Goal: Task Accomplishment & Management: Use online tool/utility

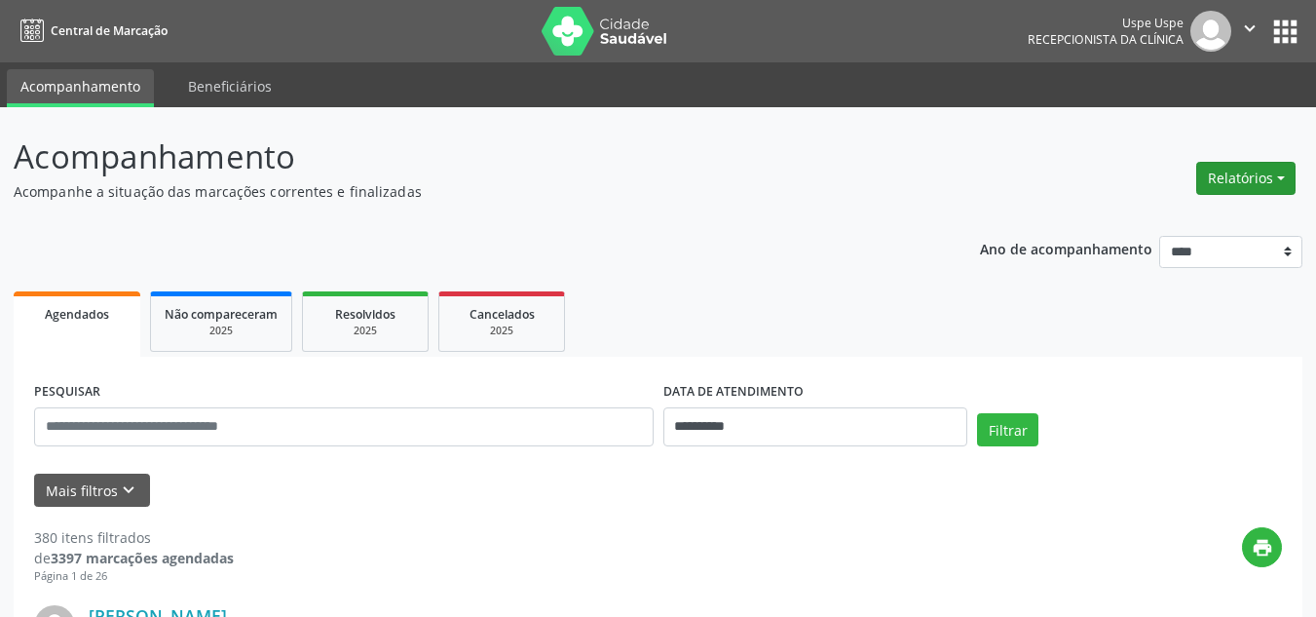
click at [1244, 184] on button "Relatórios" at bounding box center [1245, 178] width 99 height 33
click at [1171, 223] on link "Agendamentos" at bounding box center [1189, 220] width 209 height 27
select select "*"
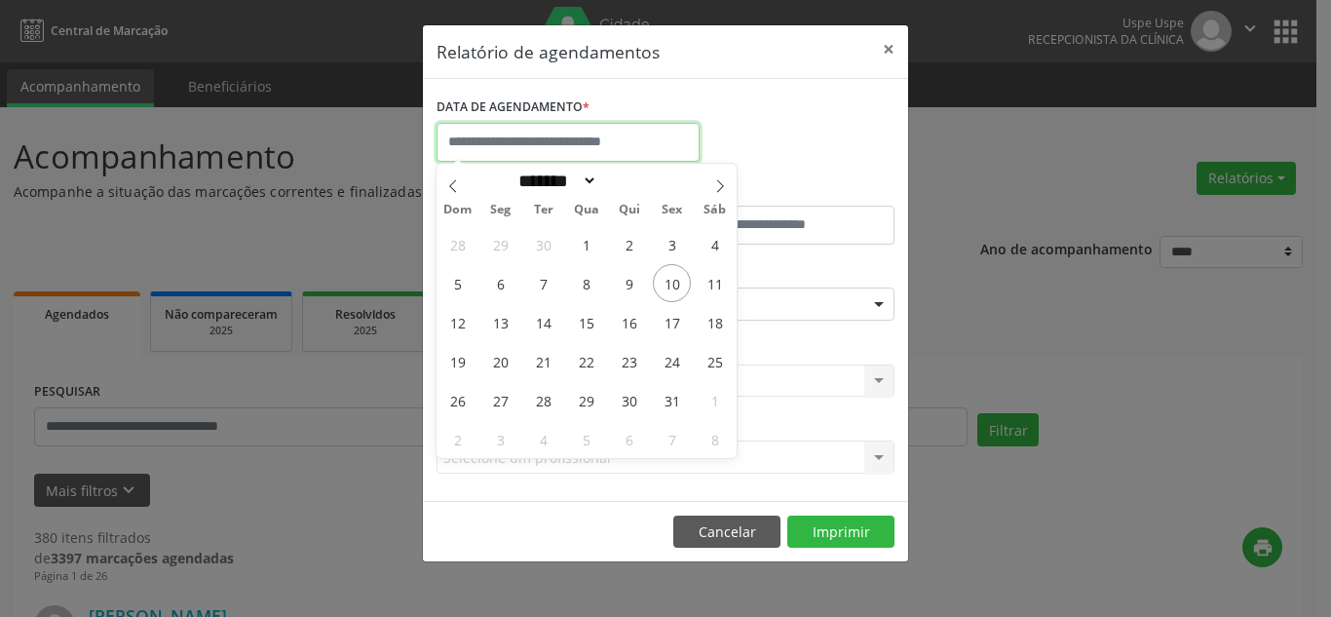
click at [589, 149] on input "text" at bounding box center [567, 142] width 263 height 39
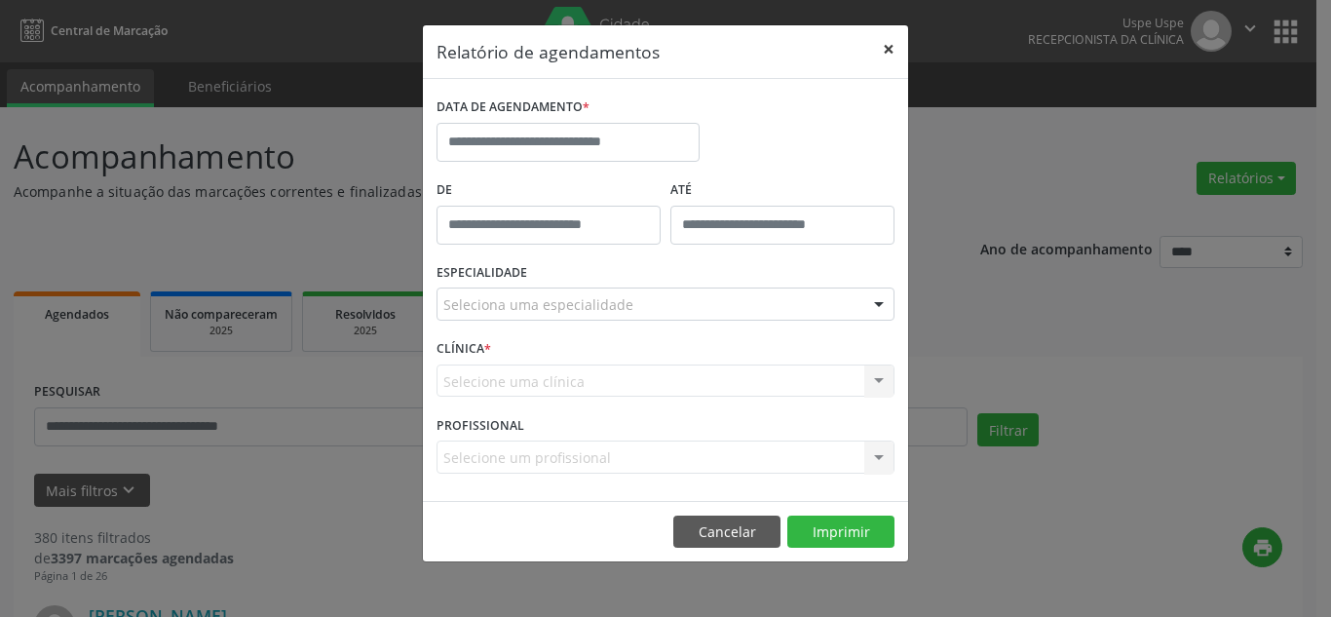
click at [890, 44] on button "×" at bounding box center [888, 49] width 39 height 48
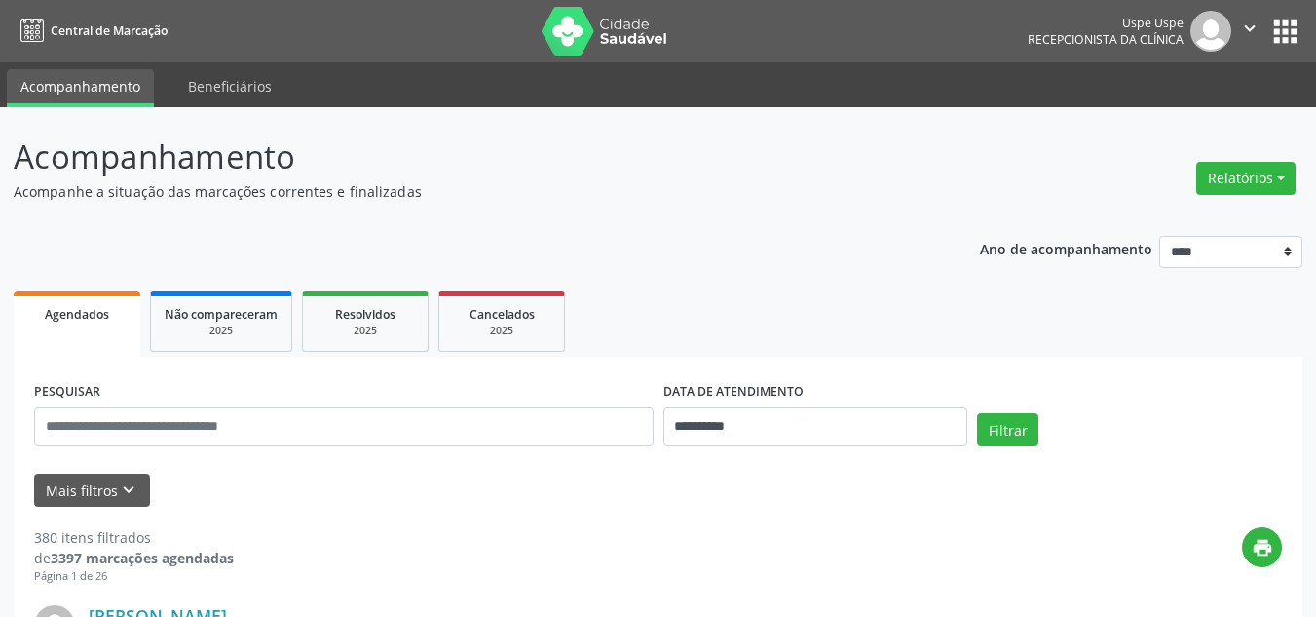
drag, startPoint x: 1218, startPoint y: 181, endPoint x: 739, endPoint y: 217, distance: 479.7
click at [1242, 178] on button "Relatórios" at bounding box center [1245, 178] width 99 height 33
click at [1122, 221] on link "Agendamentos" at bounding box center [1189, 220] width 209 height 27
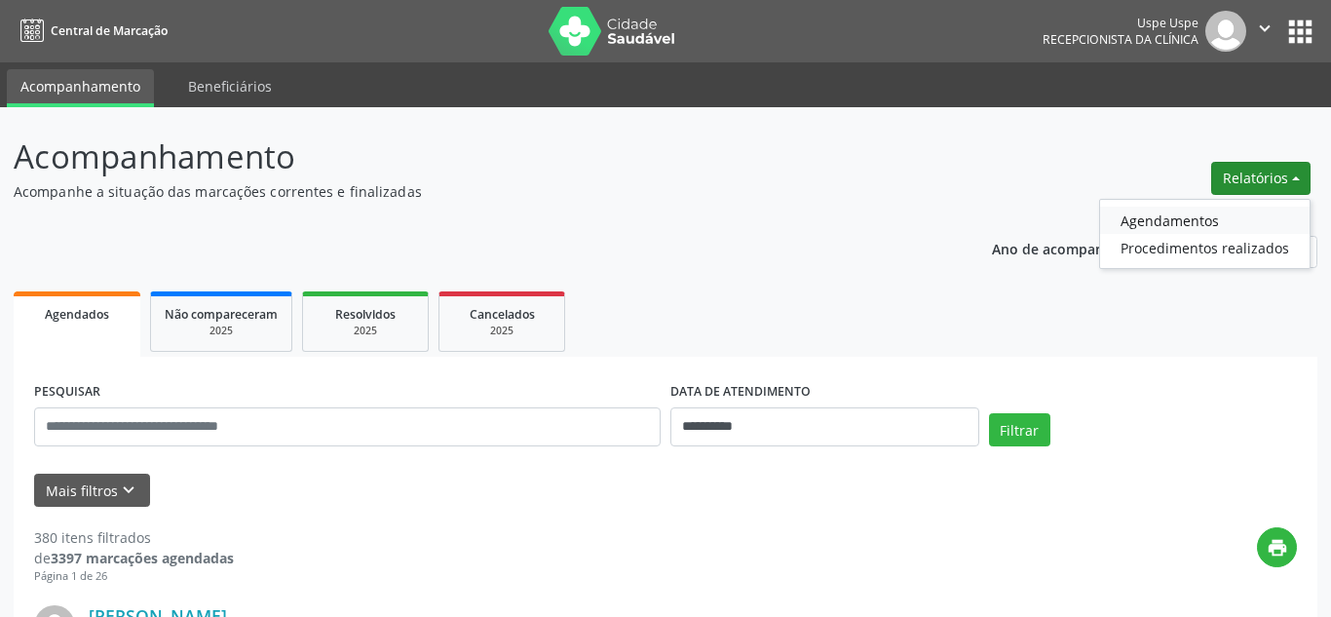
select select "*"
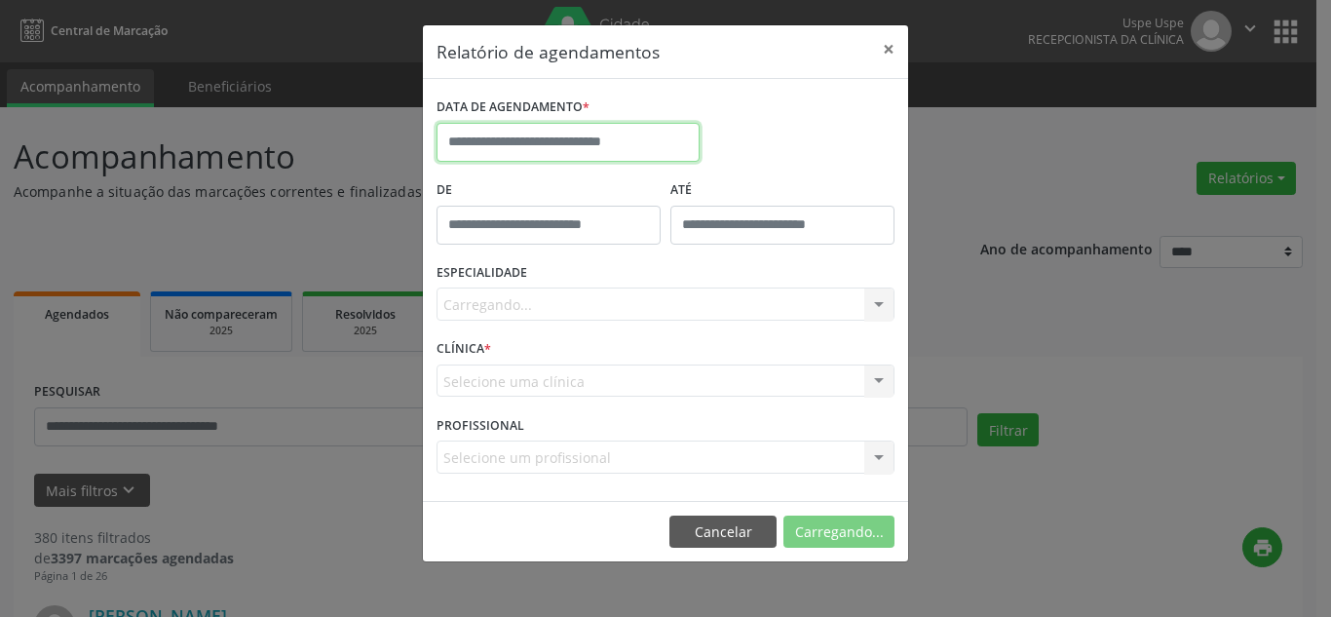
click at [636, 145] on input "text" at bounding box center [567, 142] width 263 height 39
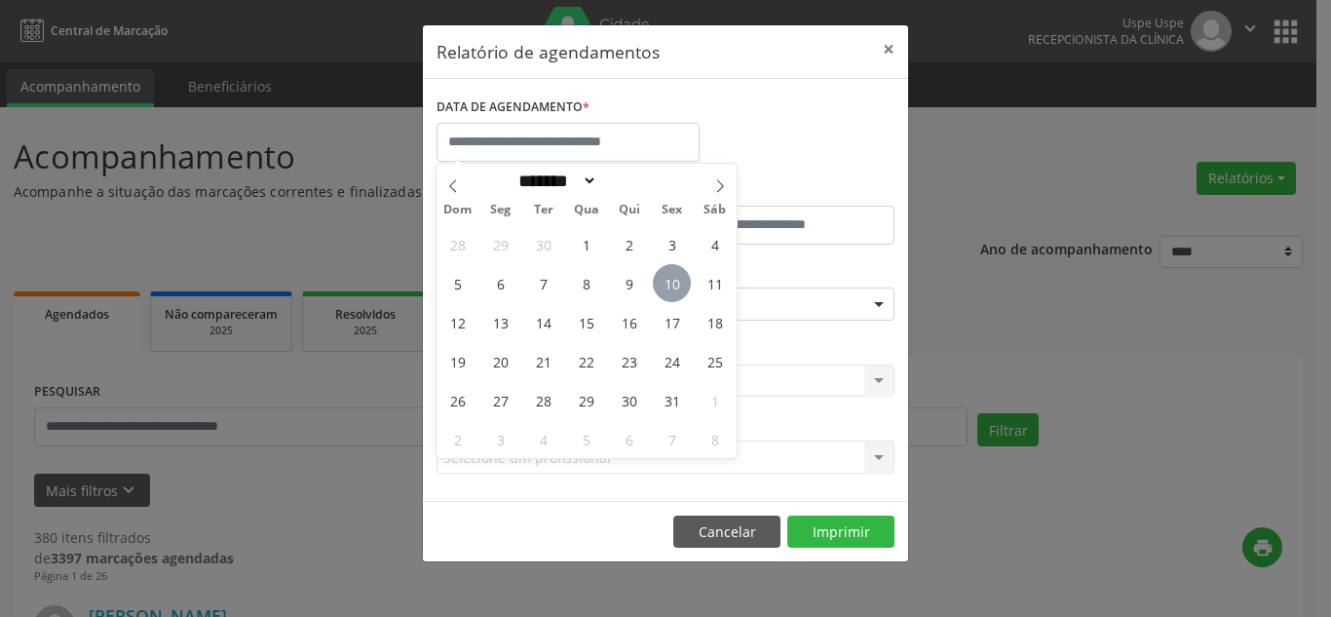
click at [658, 278] on span "10" at bounding box center [672, 283] width 38 height 38
type input "**********"
click at [658, 278] on span "10" at bounding box center [672, 283] width 38 height 38
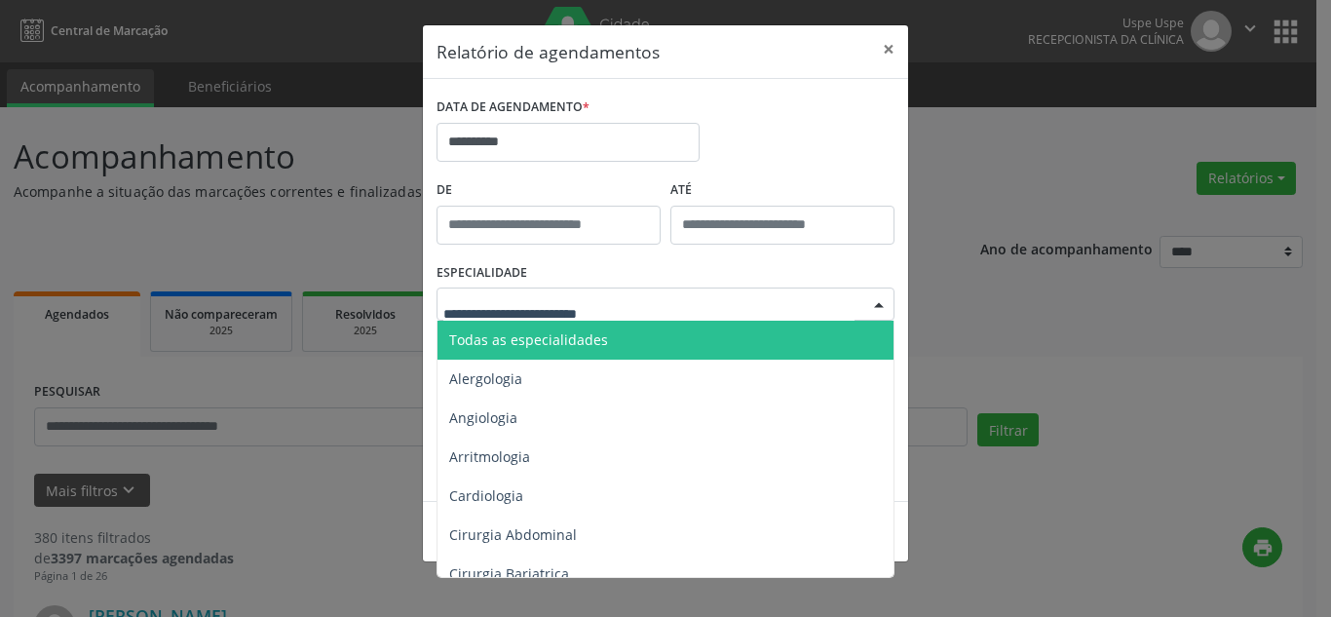
click at [638, 306] on div at bounding box center [665, 303] width 458 height 33
click at [619, 346] on span "Todas as especialidades" at bounding box center [666, 339] width 459 height 39
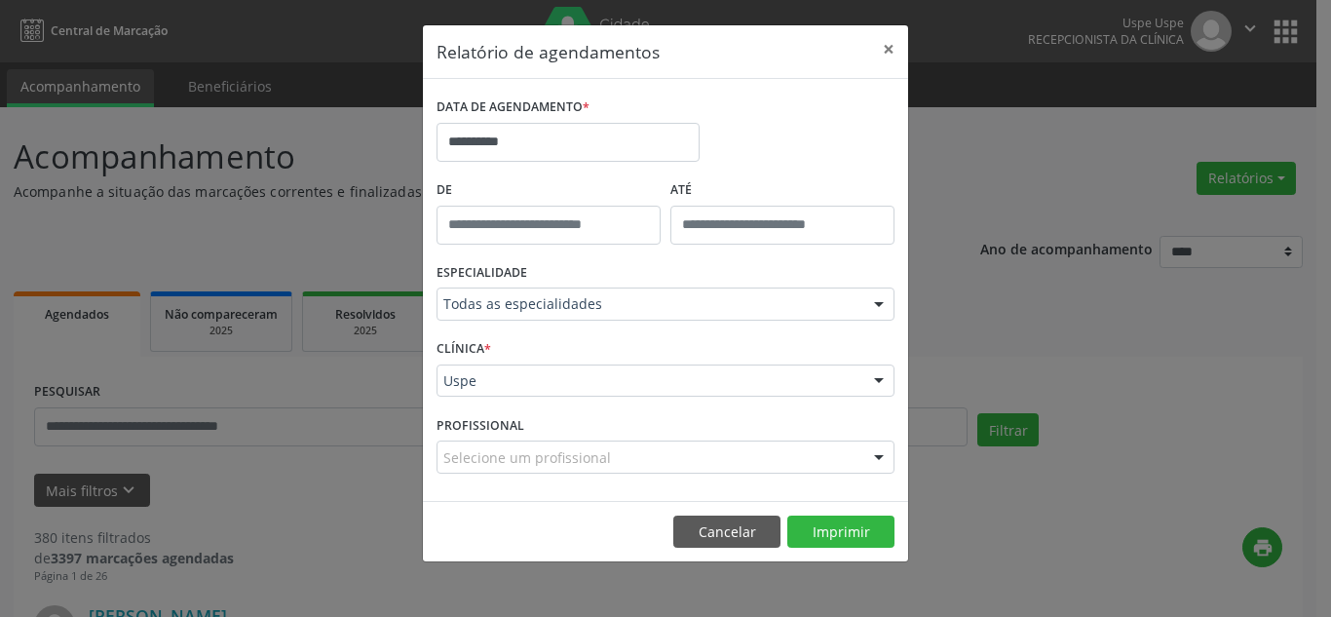
drag, startPoint x: 869, startPoint y: 383, endPoint x: 863, endPoint y: 372, distance: 12.2
click at [870, 382] on div at bounding box center [878, 381] width 29 height 33
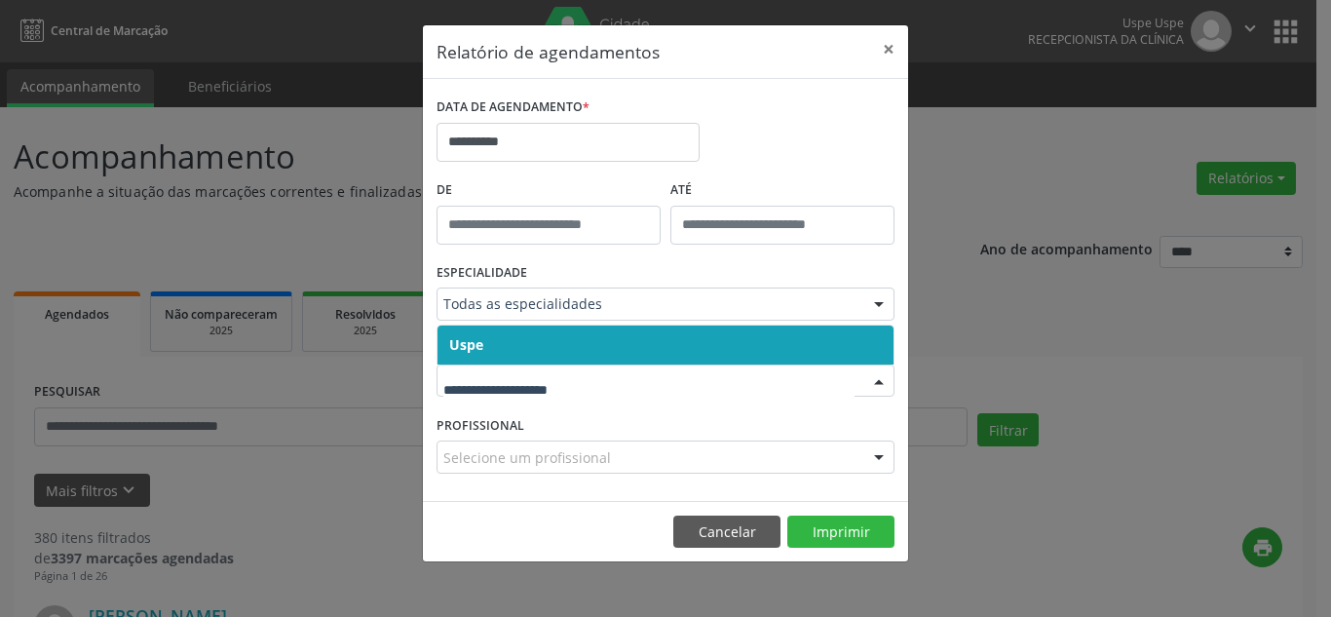
click at [810, 341] on span "Uspe" at bounding box center [665, 344] width 456 height 39
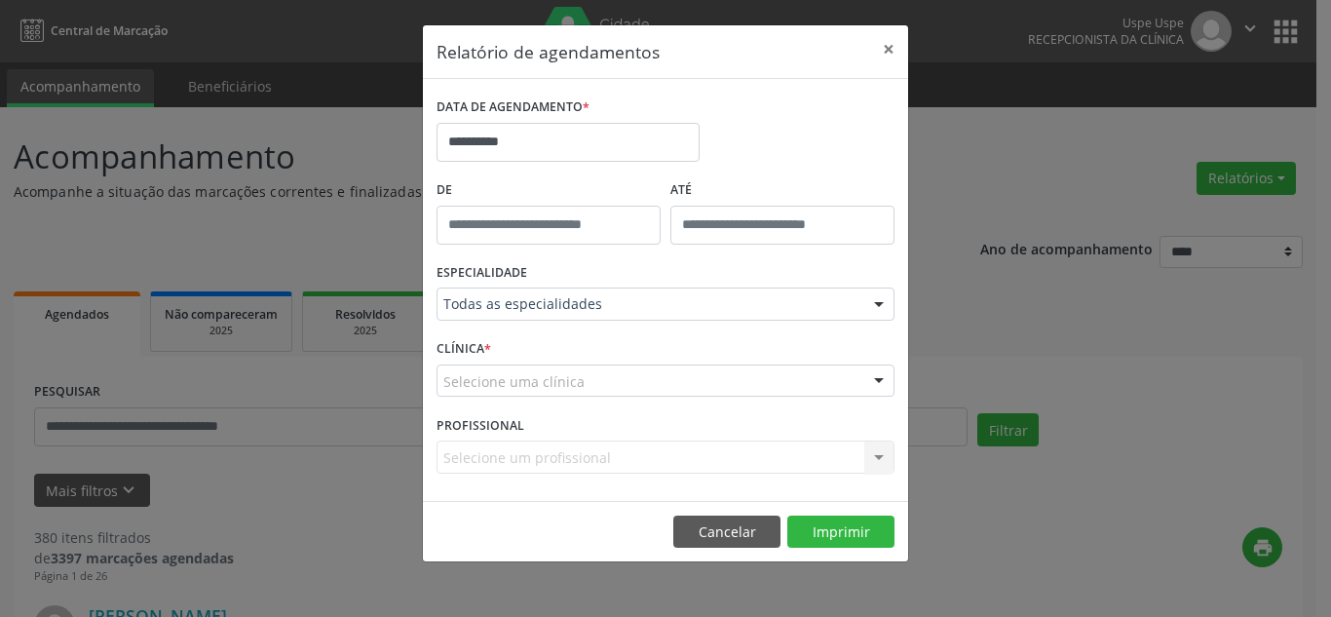
click at [834, 378] on div "Selecione uma clínica" at bounding box center [665, 380] width 458 height 33
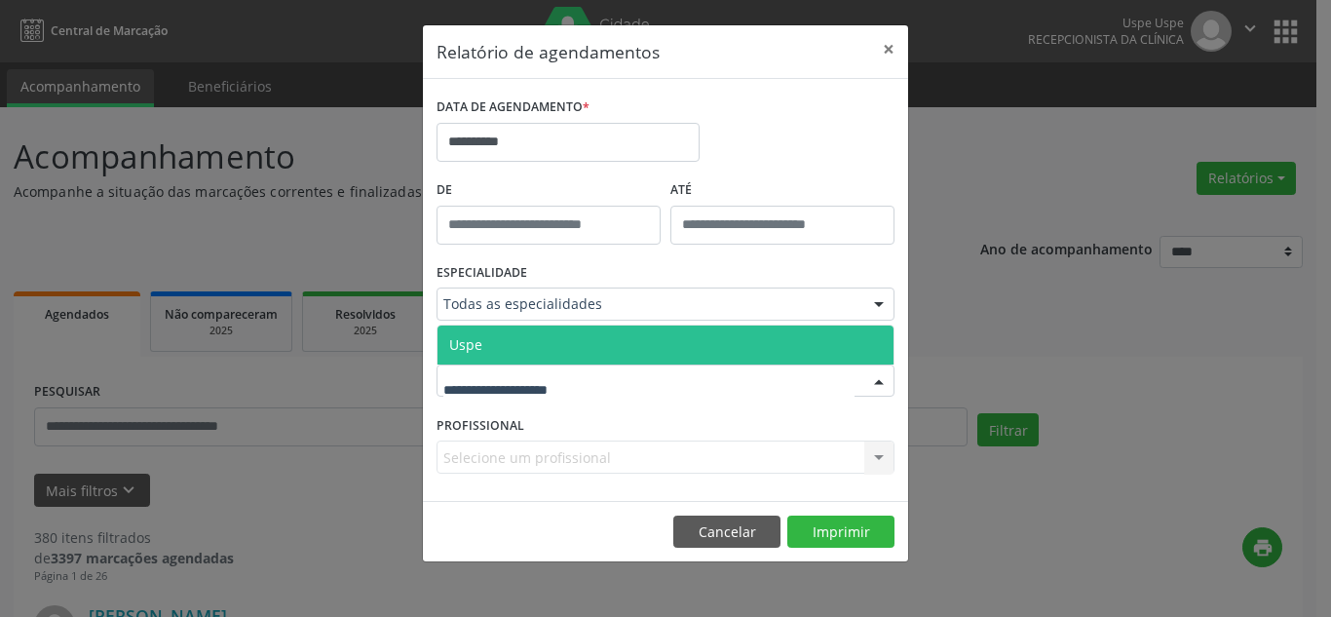
click at [822, 341] on span "Uspe" at bounding box center [665, 344] width 456 height 39
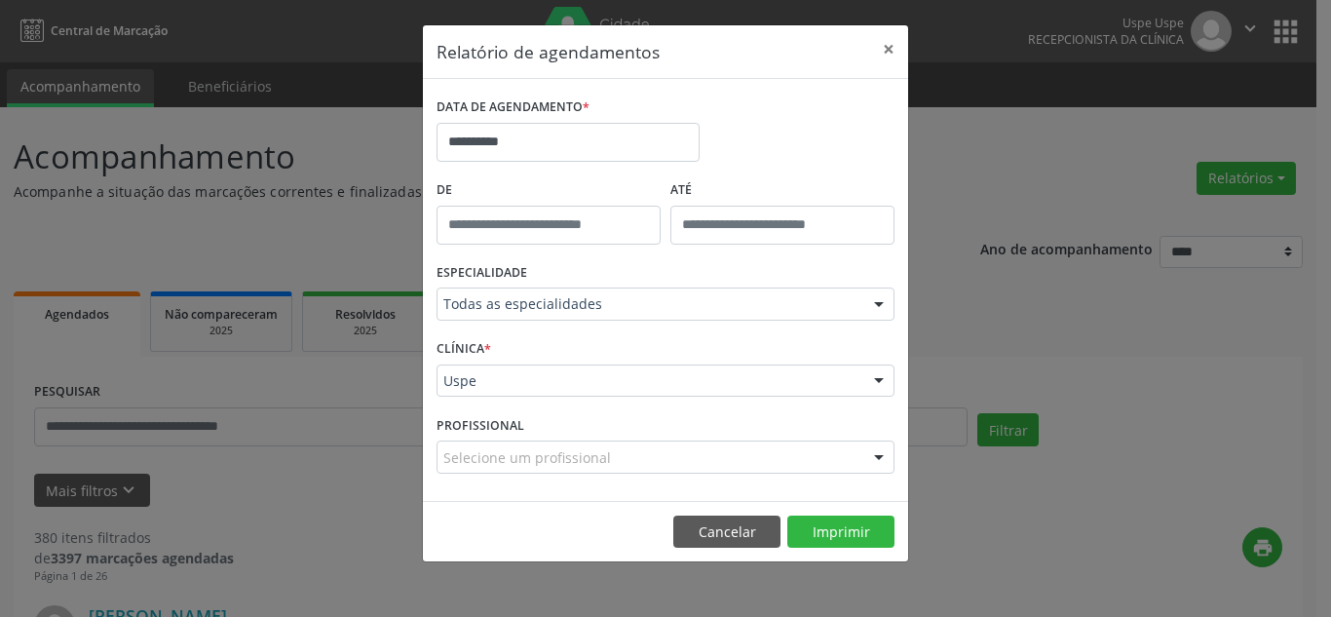
click at [872, 459] on div at bounding box center [878, 457] width 29 height 33
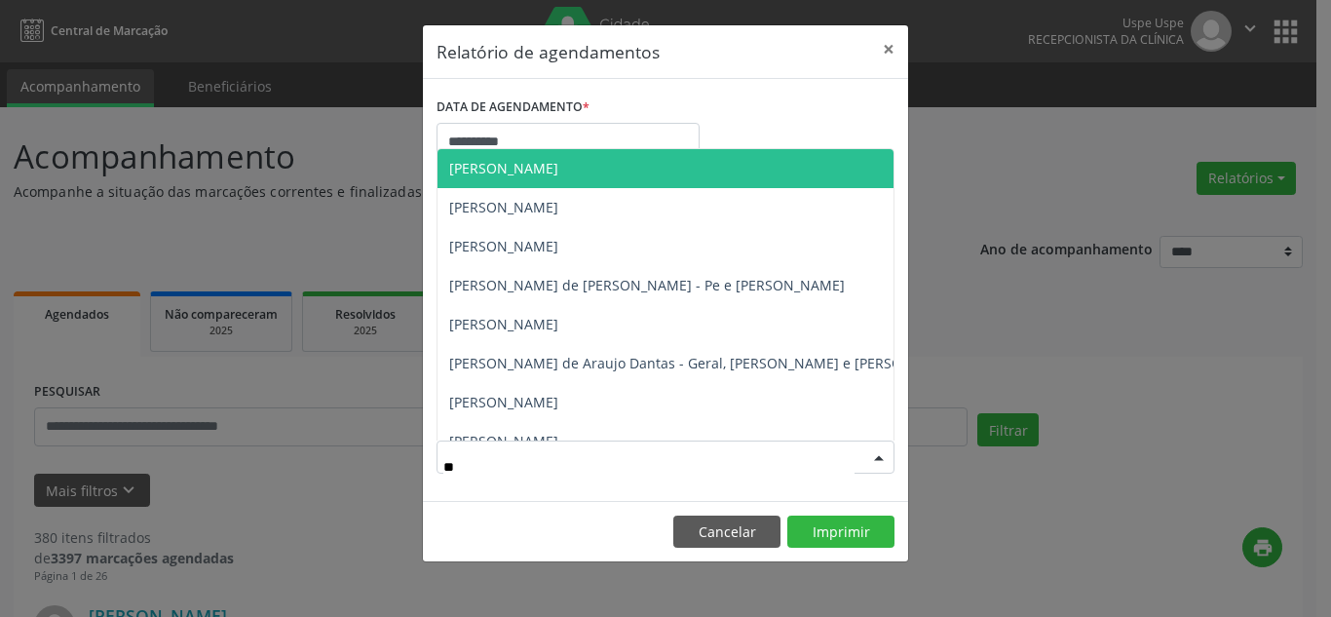
type input "***"
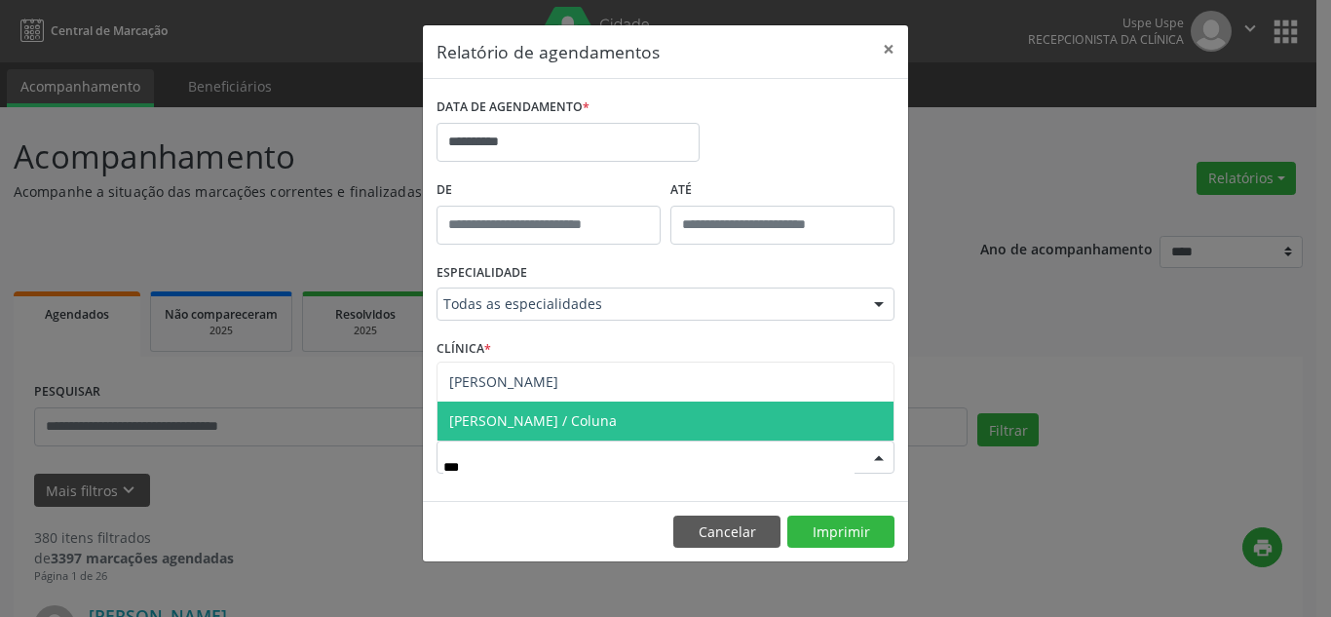
click at [813, 432] on span "[PERSON_NAME] / Coluna" at bounding box center [665, 420] width 456 height 39
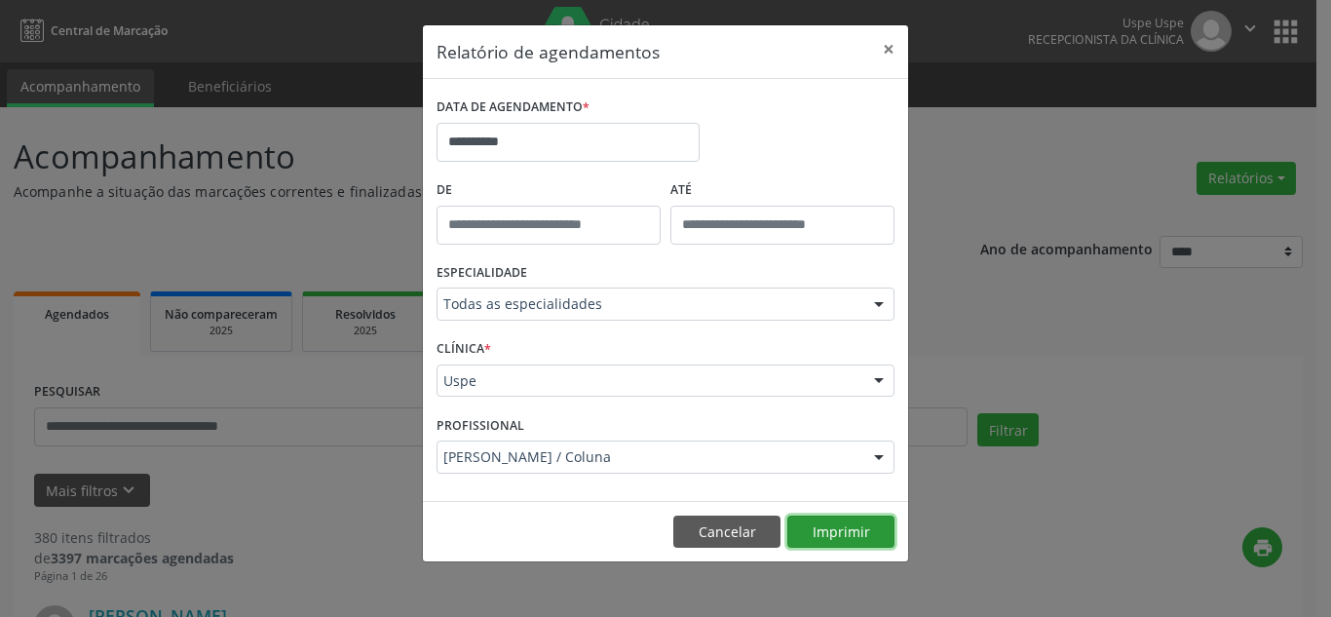
click at [848, 535] on button "Imprimir" at bounding box center [840, 531] width 107 height 33
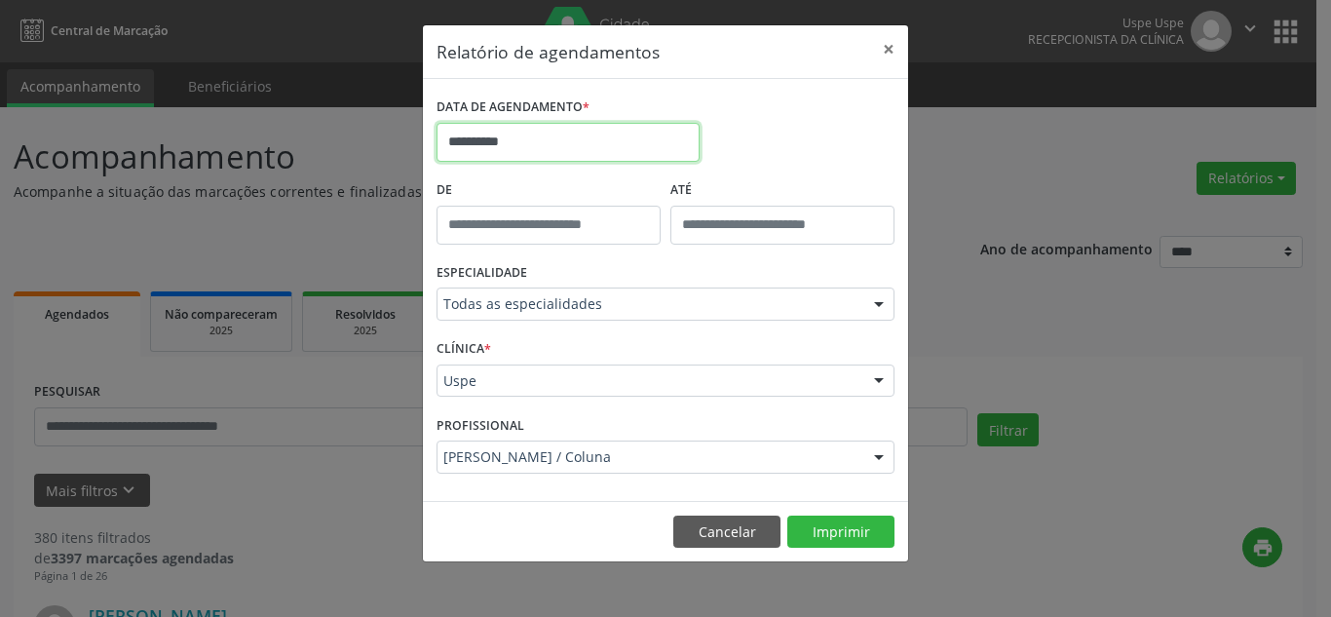
click at [530, 139] on input "**********" at bounding box center [567, 142] width 263 height 39
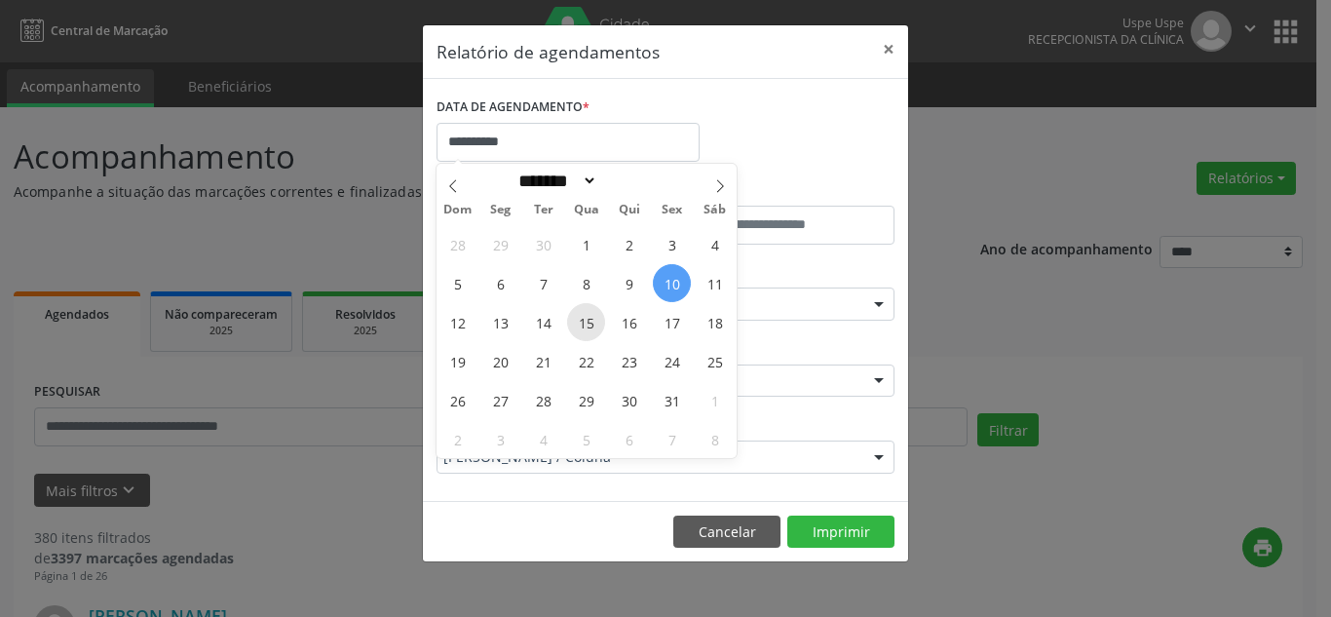
click at [585, 320] on span "15" at bounding box center [586, 322] width 38 height 38
type input "**********"
click at [585, 320] on span "15" at bounding box center [586, 322] width 38 height 38
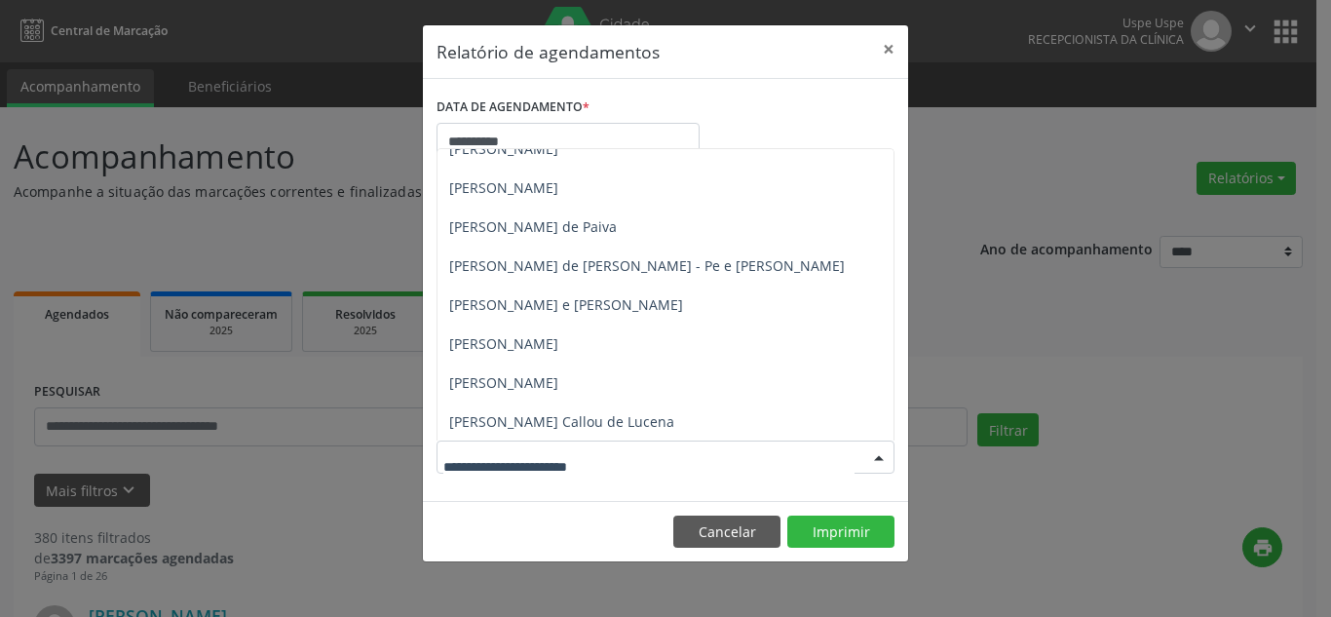
scroll to position [779, 0]
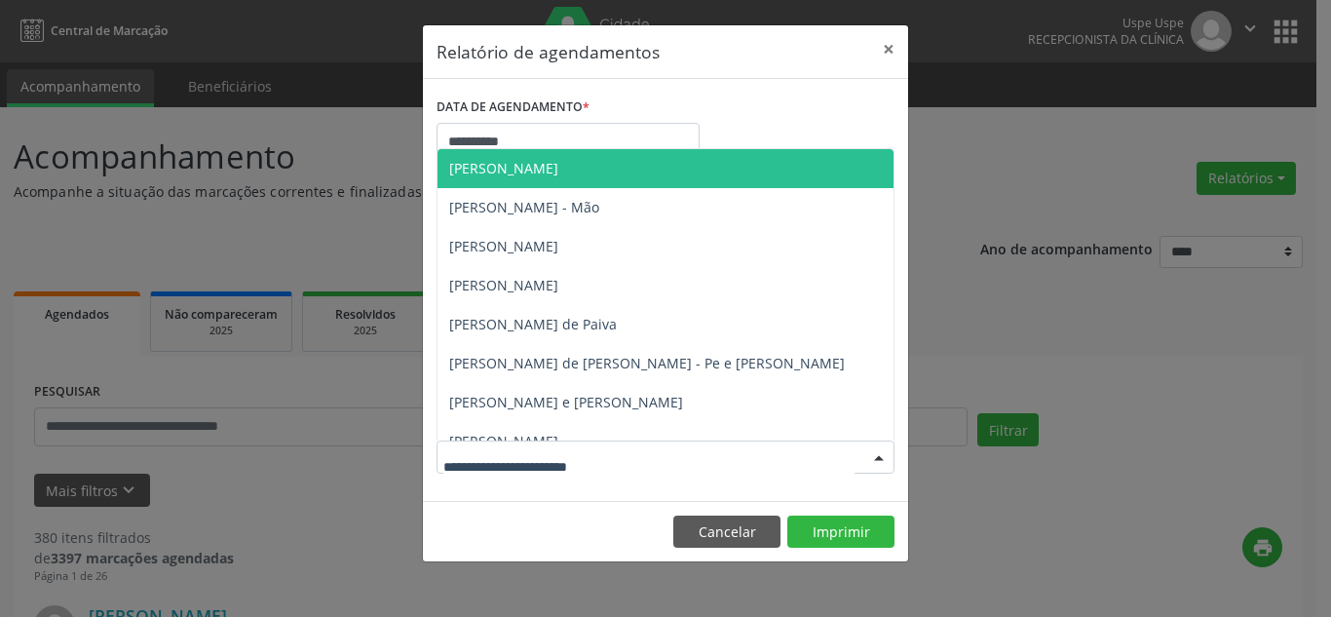
click at [512, 169] on span "[PERSON_NAME]" at bounding box center [503, 168] width 109 height 19
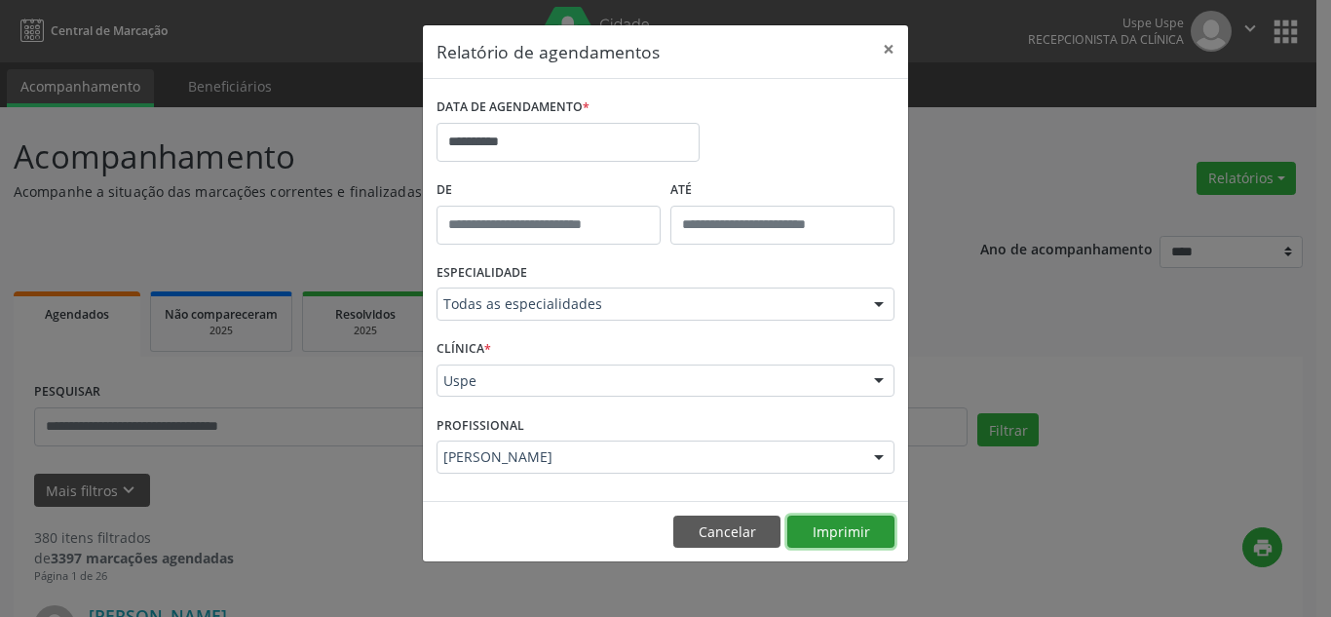
click at [835, 525] on button "Imprimir" at bounding box center [840, 531] width 107 height 33
click at [892, 49] on button "×" at bounding box center [888, 49] width 39 height 48
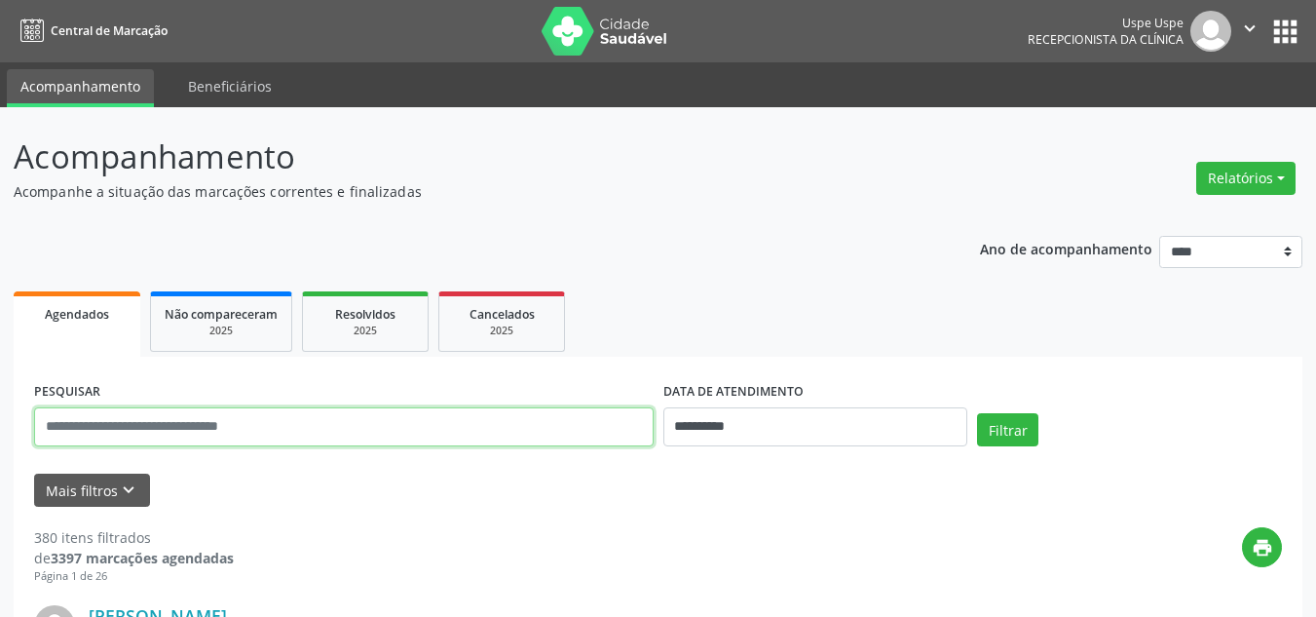
click at [285, 420] on input "text" at bounding box center [344, 426] width 620 height 39
click at [977, 413] on button "Filtrar" at bounding box center [1007, 429] width 61 height 33
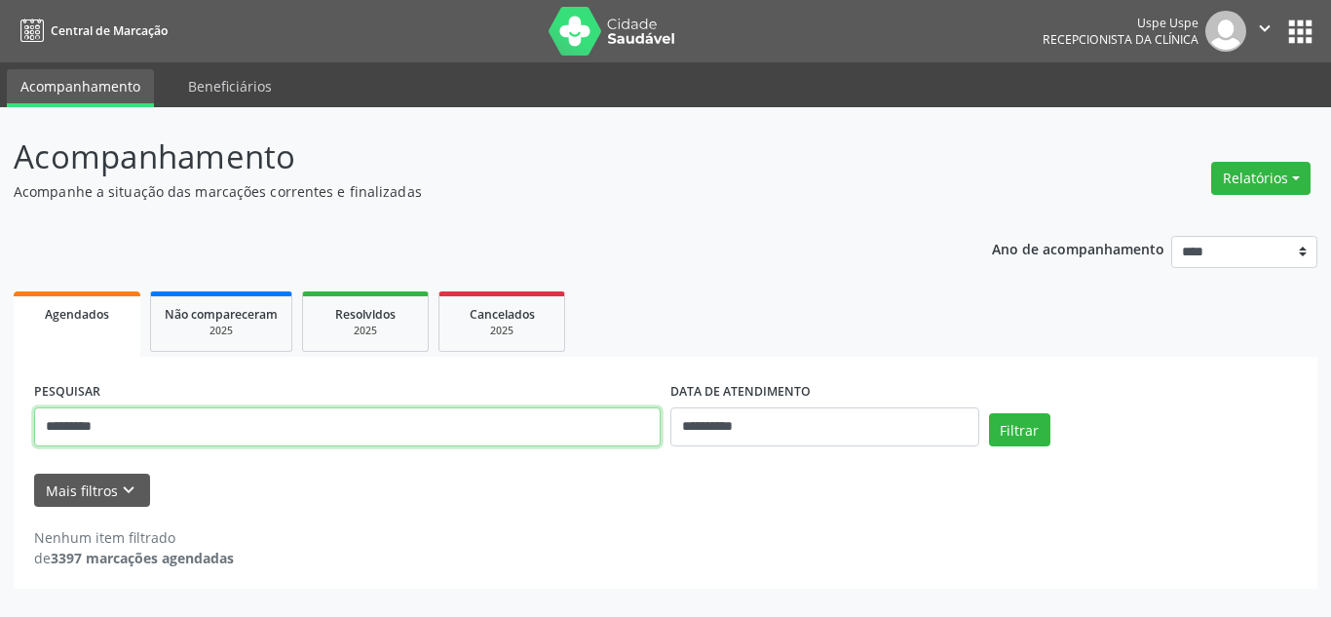
click at [120, 427] on input "*********" at bounding box center [347, 426] width 626 height 39
type input "******"
click at [1246, 189] on button "Relatórios" at bounding box center [1260, 178] width 99 height 33
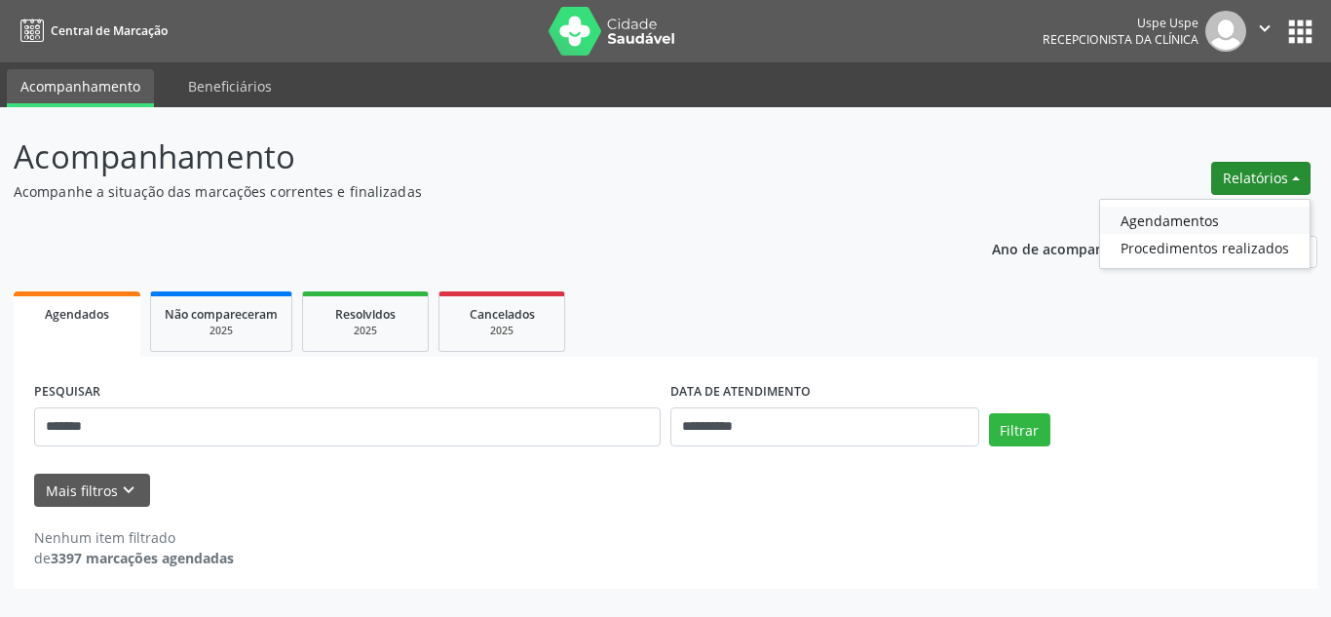
click at [1193, 226] on link "Agendamentos" at bounding box center [1204, 220] width 209 height 27
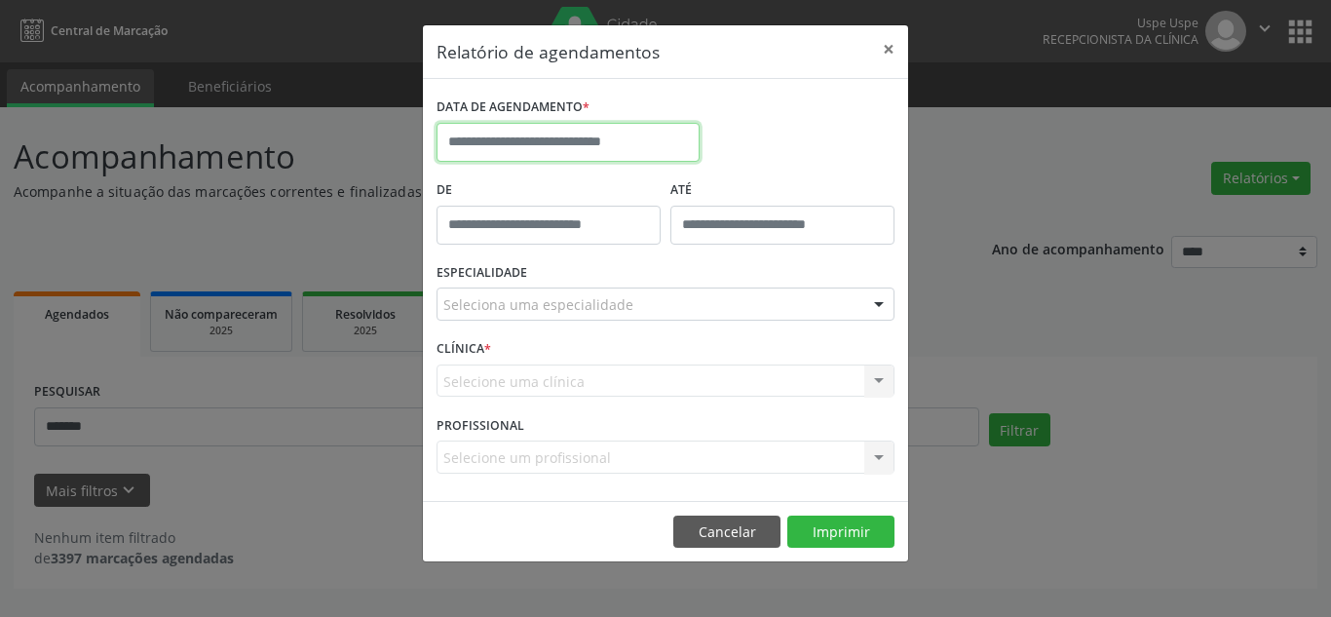
click at [582, 144] on input "text" at bounding box center [567, 142] width 263 height 39
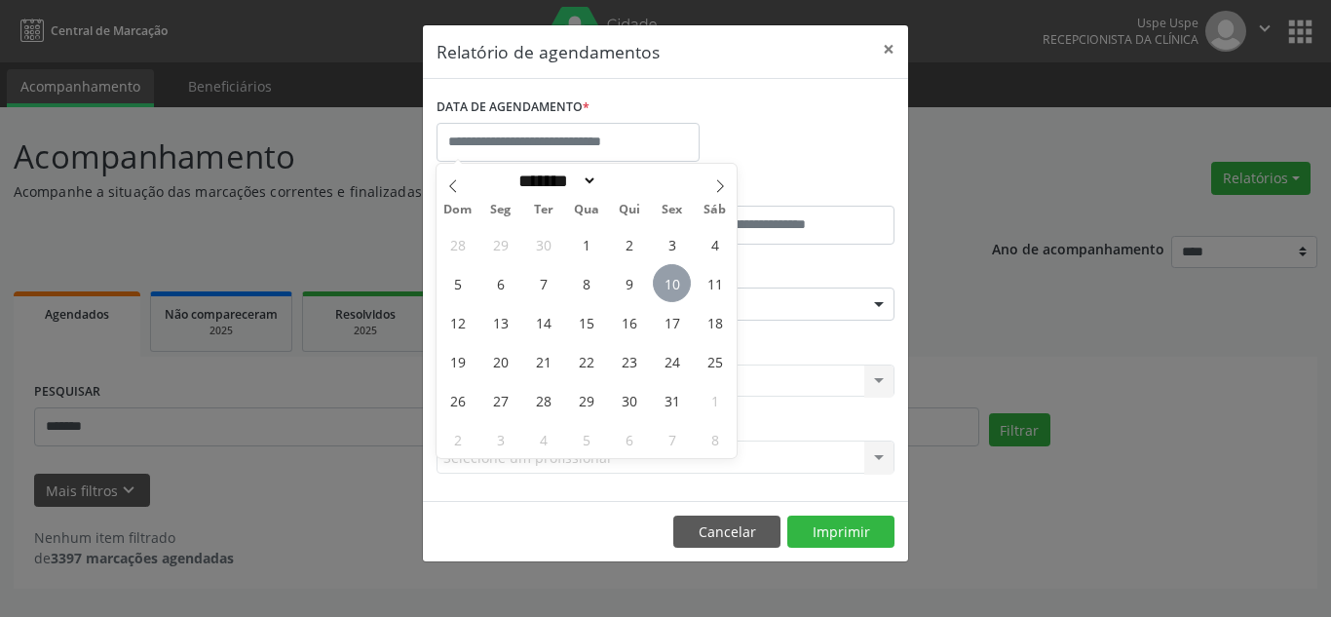
click at [678, 283] on span "10" at bounding box center [672, 283] width 38 height 38
type input "**********"
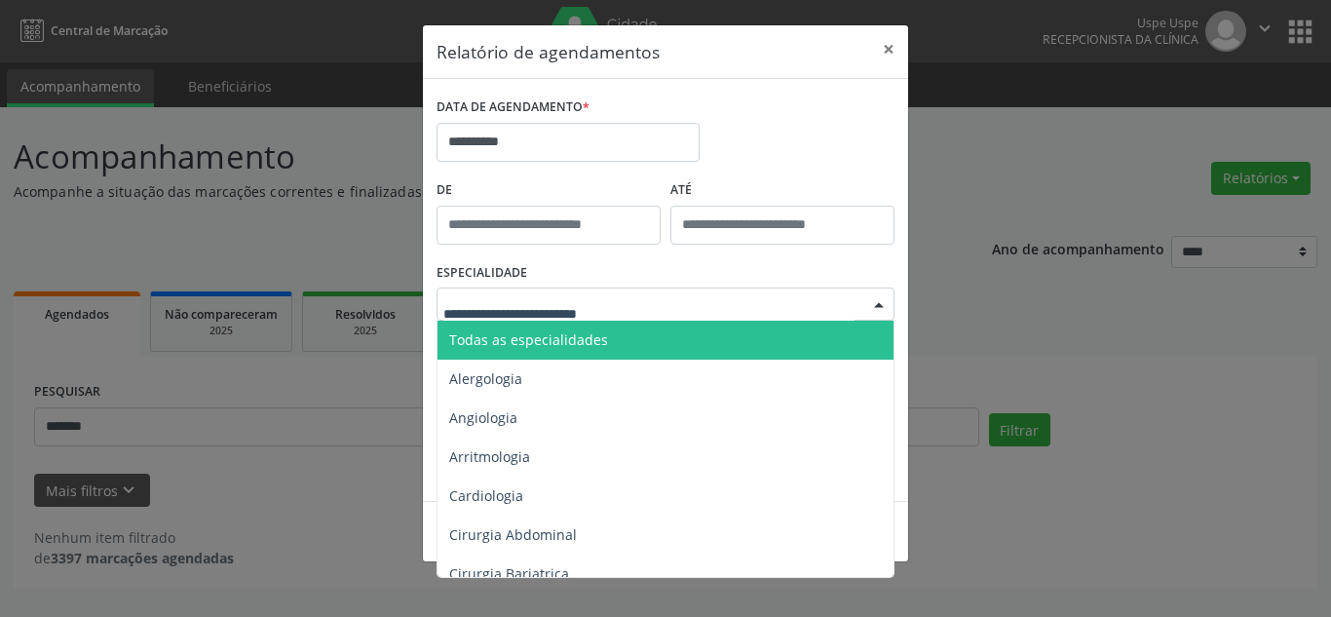
click at [537, 346] on span "Todas as especialidades" at bounding box center [528, 339] width 159 height 19
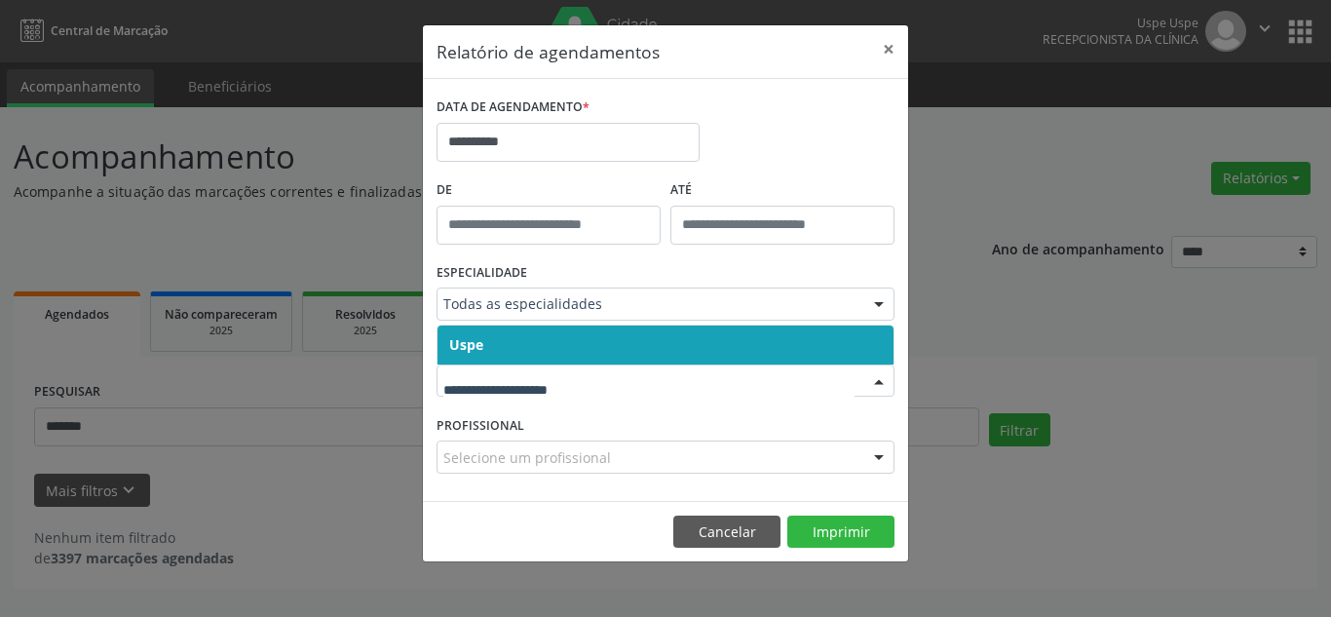
click at [589, 342] on span "Uspe" at bounding box center [665, 344] width 456 height 39
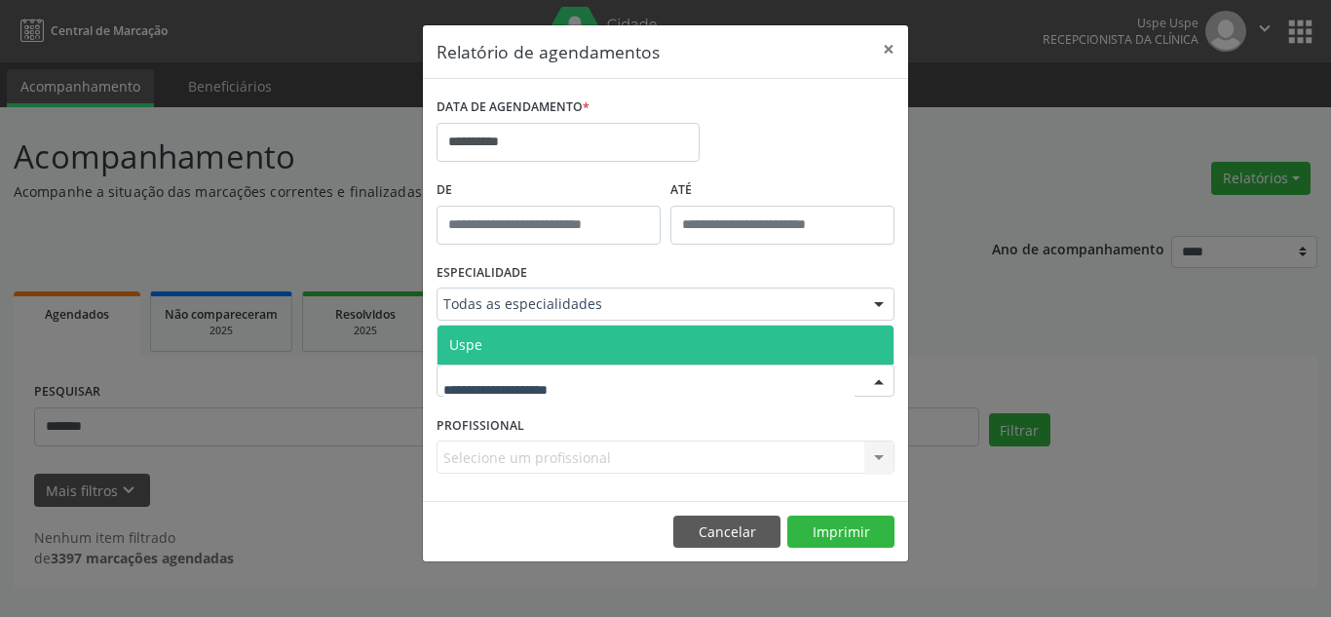
click at [594, 380] on div at bounding box center [665, 380] width 458 height 33
click at [588, 335] on span "Uspe" at bounding box center [665, 344] width 456 height 39
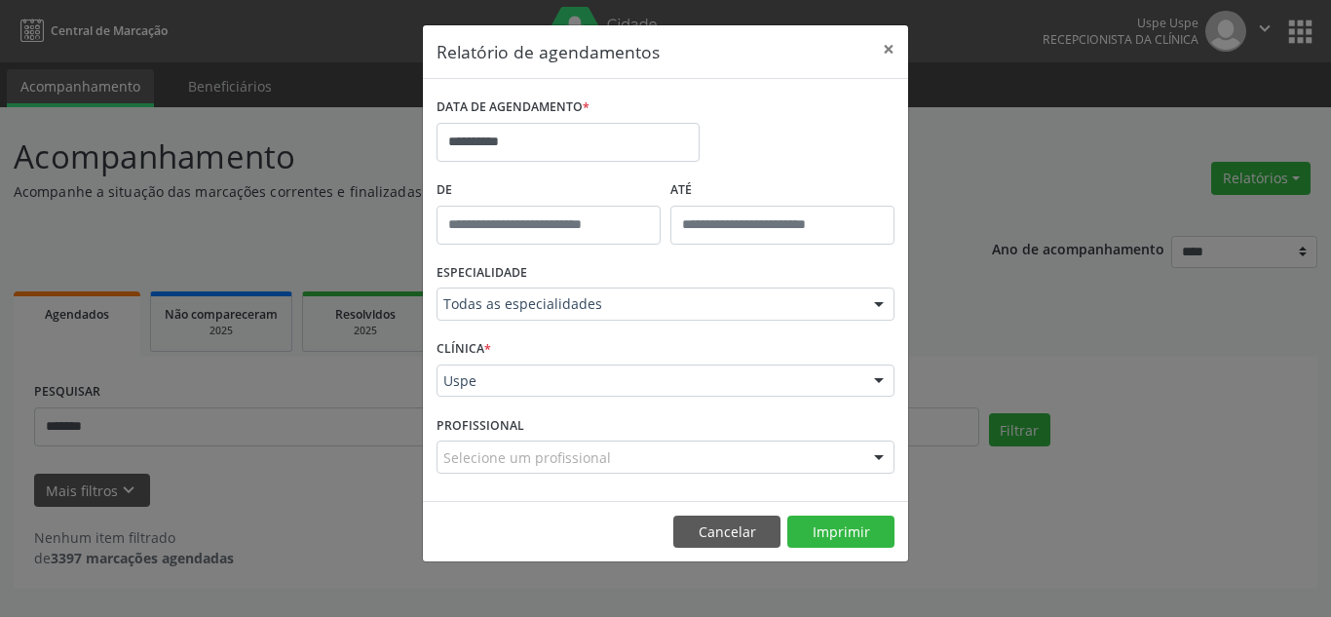
click at [869, 456] on div at bounding box center [878, 457] width 29 height 33
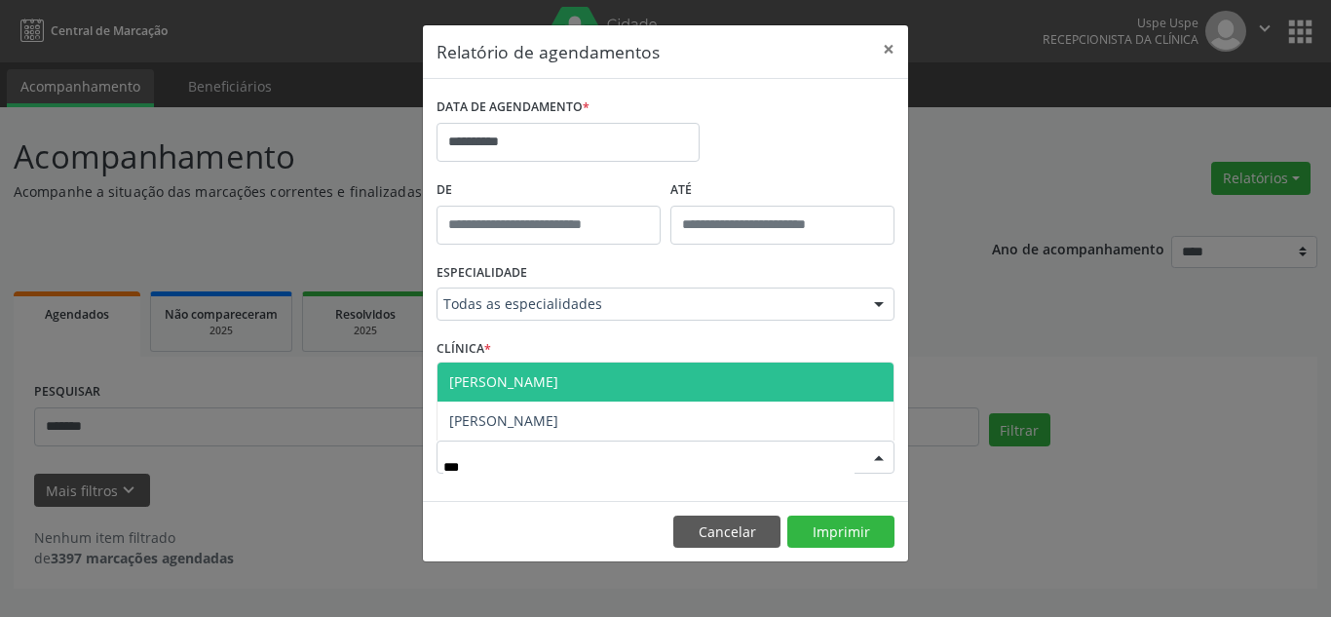
type input "****"
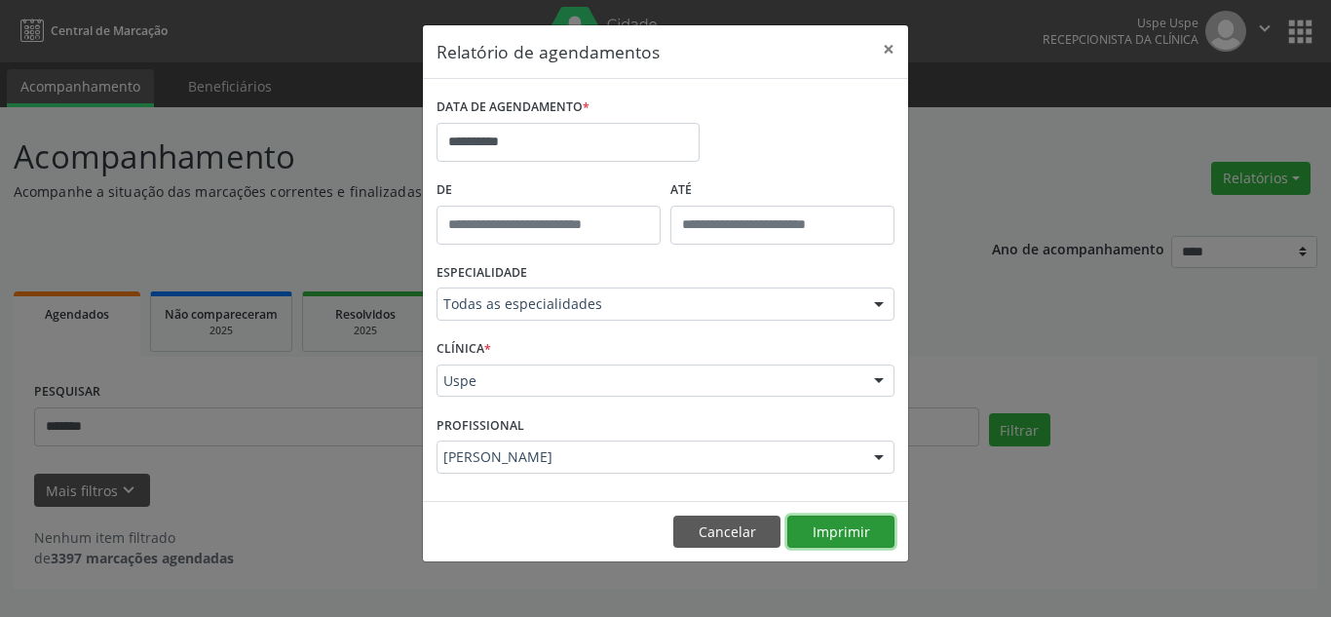
click at [841, 535] on button "Imprimir" at bounding box center [840, 531] width 107 height 33
